Goal: Transaction & Acquisition: Purchase product/service

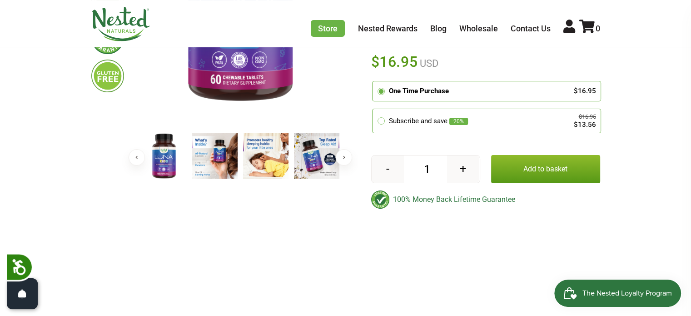
scroll to position [227, 0]
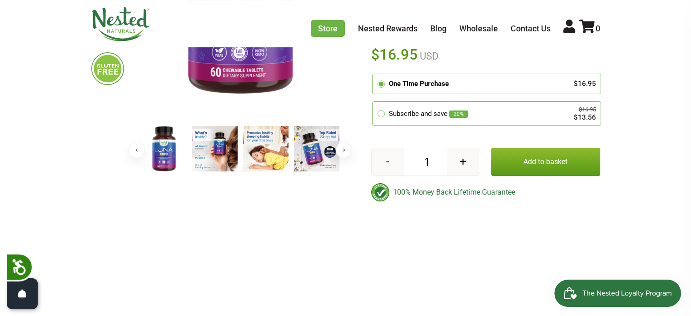
click at [341, 150] on button "Next" at bounding box center [344, 150] width 16 height 16
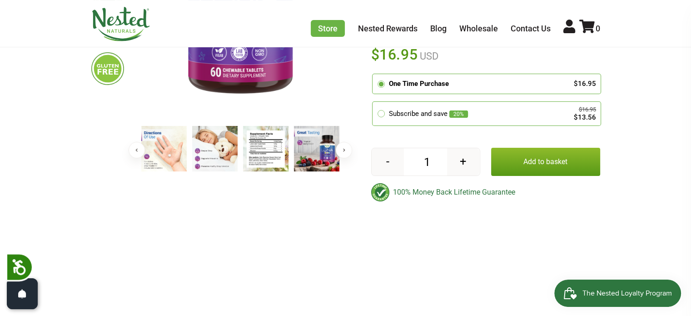
click at [280, 165] on img at bounding box center [265, 148] width 45 height 45
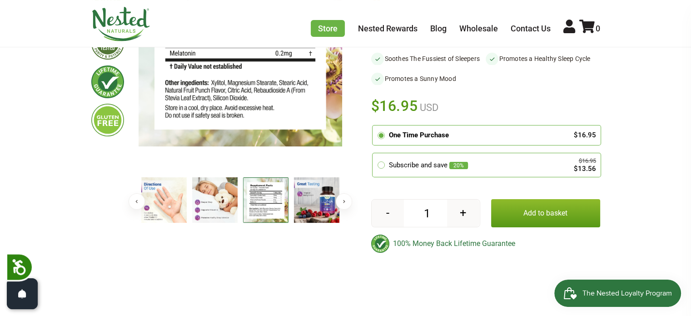
scroll to position [182, 0]
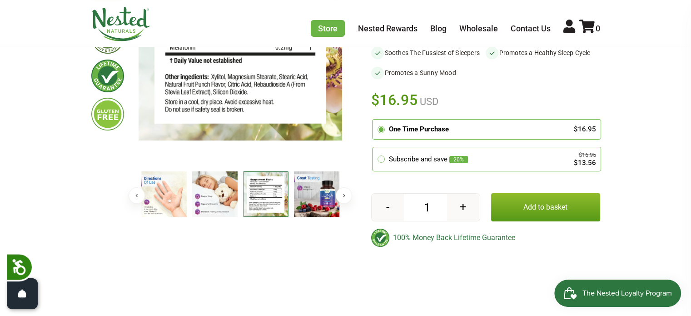
click at [524, 206] on button "Add to basket" at bounding box center [545, 207] width 109 height 28
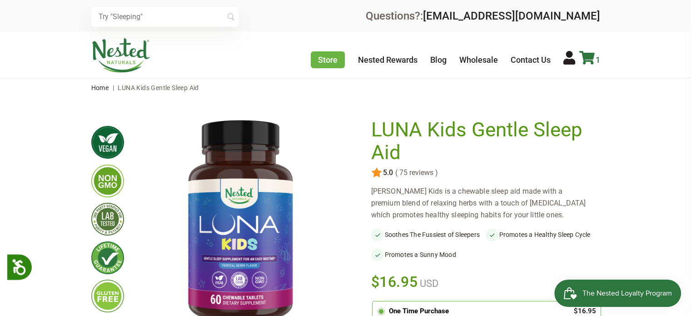
click at [587, 58] on icon at bounding box center [586, 58] width 15 height 14
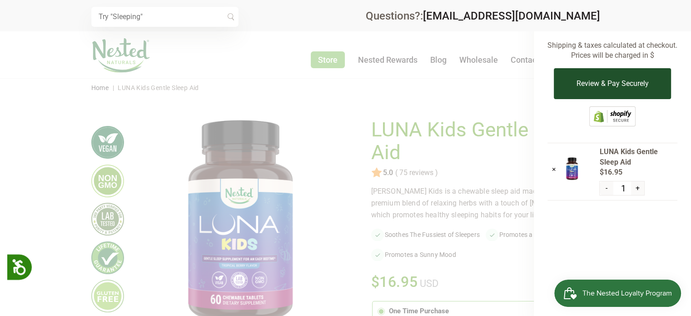
click at [639, 87] on button "Review & Pay Securely" at bounding box center [612, 83] width 117 height 31
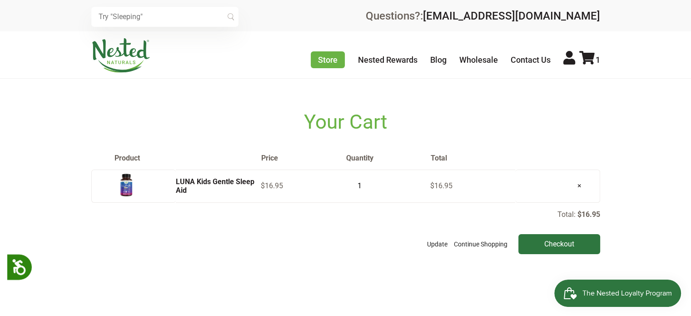
click at [129, 51] on img at bounding box center [120, 55] width 59 height 35
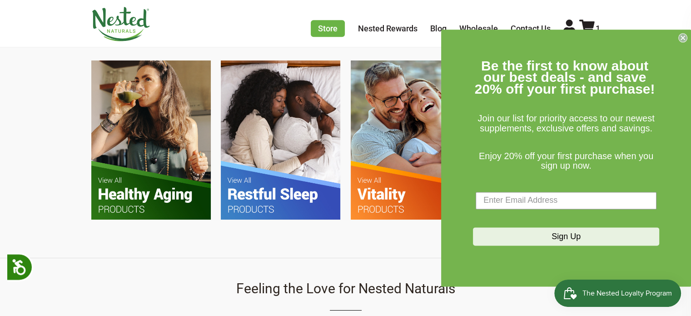
scroll to position [0, 160]
click at [683, 36] on circle "Close dialog" at bounding box center [683, 37] width 9 height 9
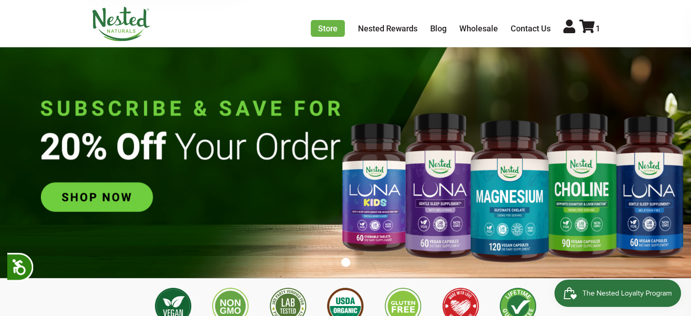
scroll to position [0, 0]
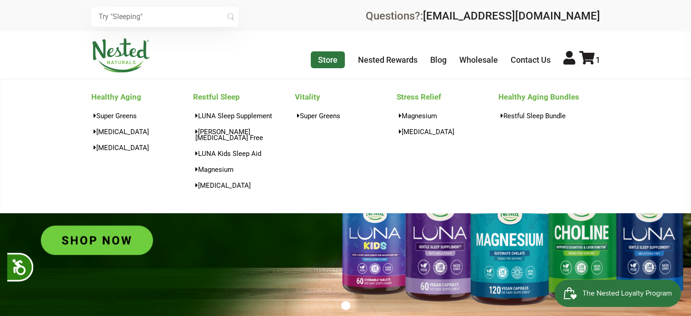
click at [335, 61] on link "Store" at bounding box center [328, 59] width 34 height 17
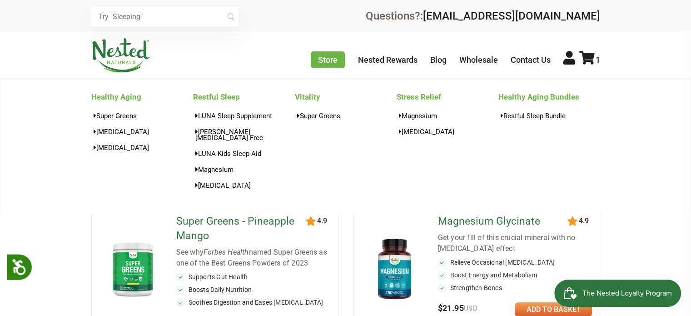
scroll to position [45, 0]
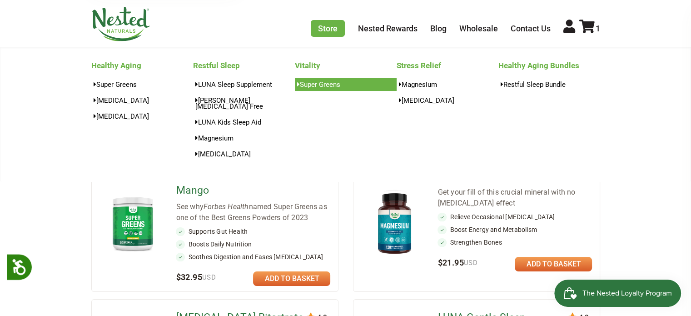
click at [320, 82] on link "Super Greens" at bounding box center [346, 84] width 102 height 13
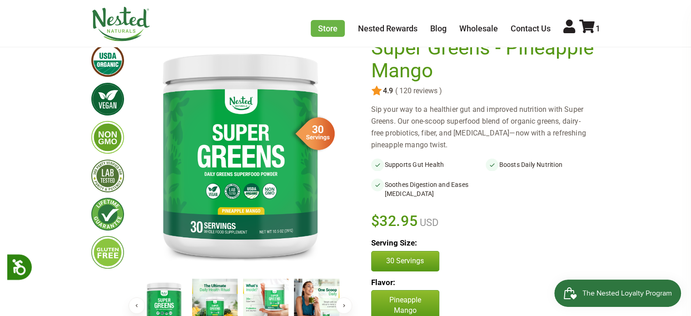
scroll to position [45, 0]
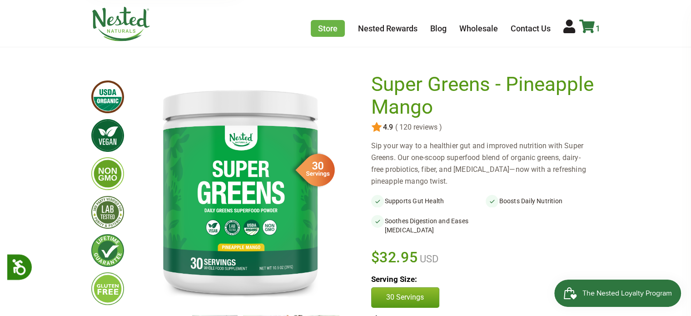
click at [588, 30] on icon at bounding box center [586, 27] width 15 height 14
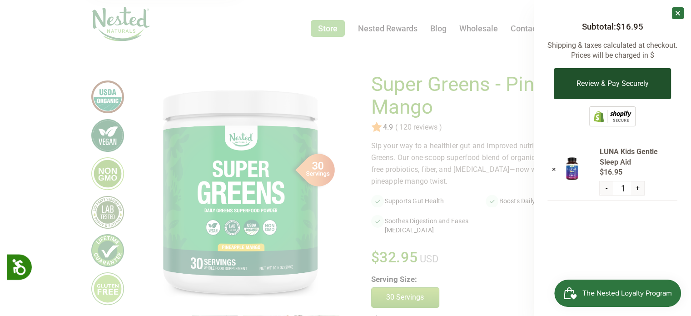
click at [582, 81] on button "Review & Pay Securely" at bounding box center [612, 83] width 117 height 31
